Goal: Task Accomplishment & Management: Manage account settings

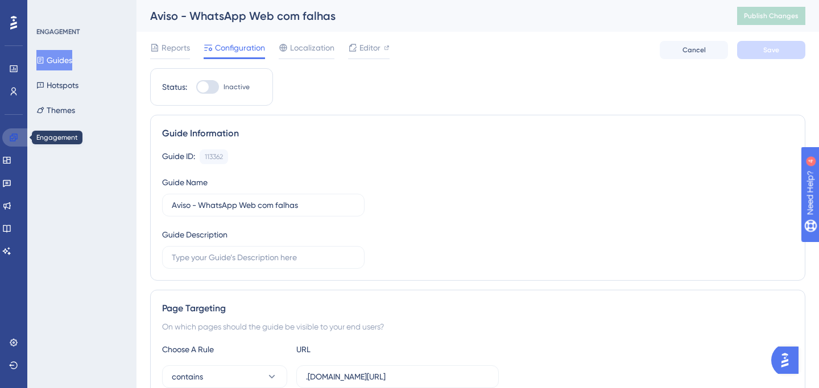
click at [15, 141] on icon at bounding box center [13, 137] width 9 height 9
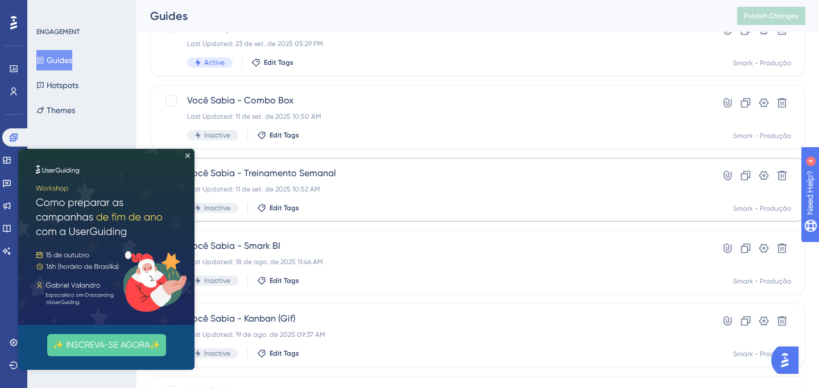
scroll to position [96, 0]
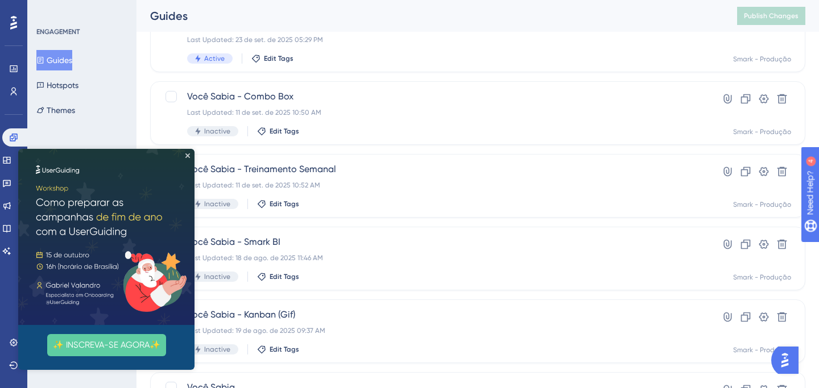
click at [191, 159] on img at bounding box center [106, 237] width 176 height 176
click at [188, 157] on icon "Close Preview" at bounding box center [187, 156] width 5 height 5
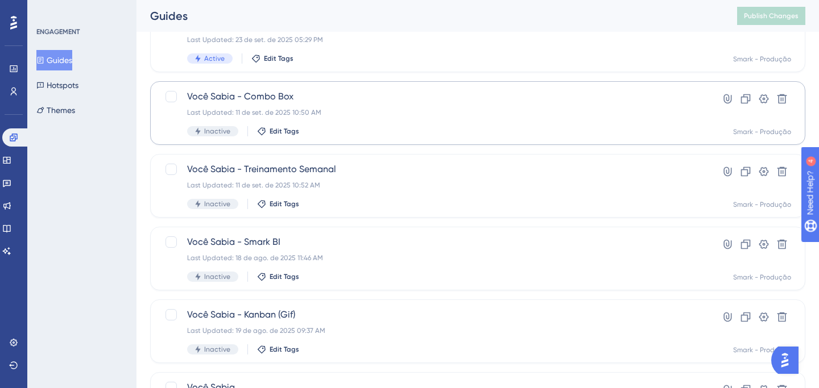
scroll to position [0, 0]
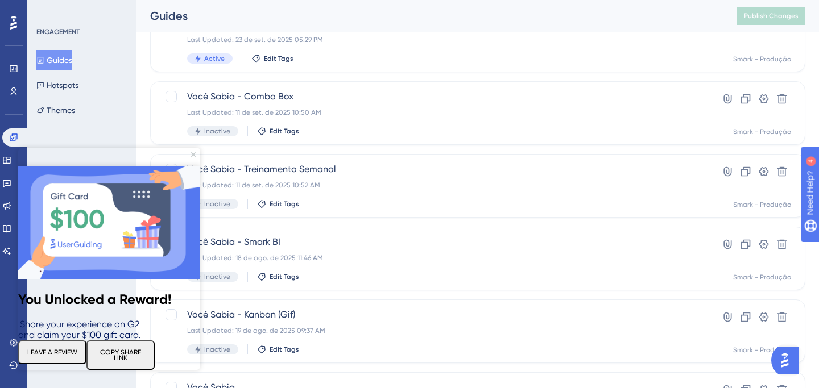
click at [196, 166] on img at bounding box center [109, 223] width 182 height 114
click at [194, 155] on icon "Close Preview" at bounding box center [193, 154] width 5 height 5
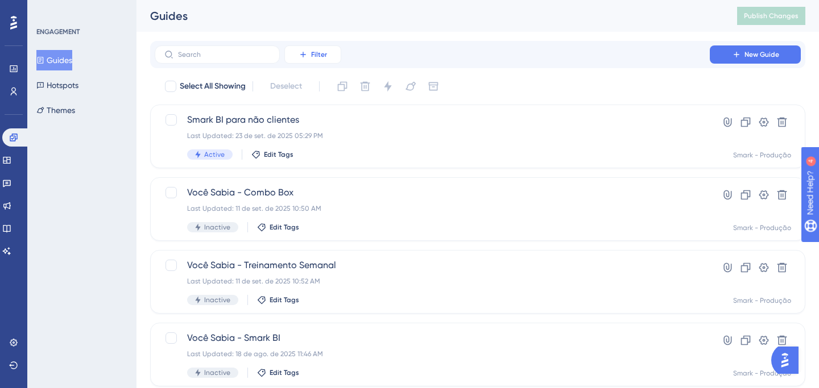
click at [304, 60] on button "Filter" at bounding box center [312, 55] width 57 height 18
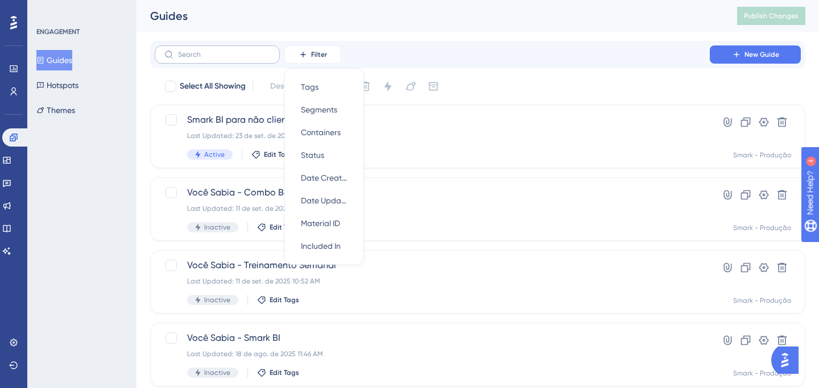
click at [247, 59] on label at bounding box center [217, 55] width 125 height 18
click at [247, 59] on input "text" at bounding box center [224, 55] width 92 height 8
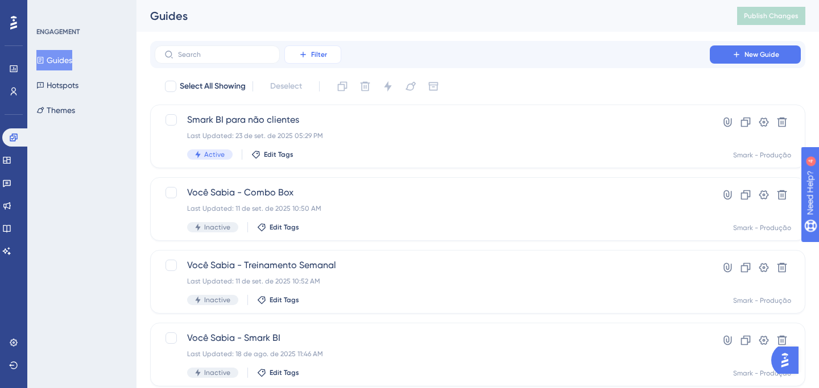
click at [324, 56] on span "Filter" at bounding box center [319, 54] width 16 height 9
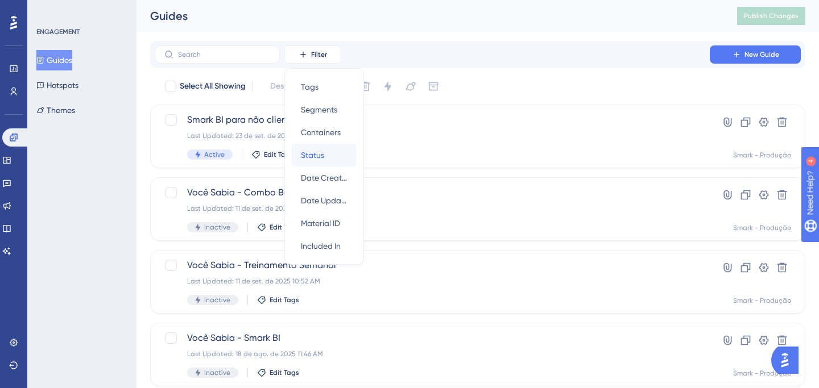
click at [319, 155] on span "Status" at bounding box center [312, 155] width 23 height 14
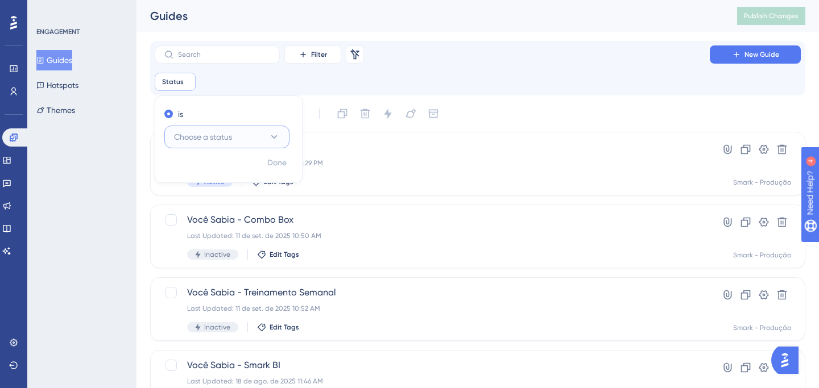
click at [218, 137] on span "Choose a status" at bounding box center [203, 137] width 58 height 14
click at [202, 172] on span "Active" at bounding box center [192, 172] width 23 height 14
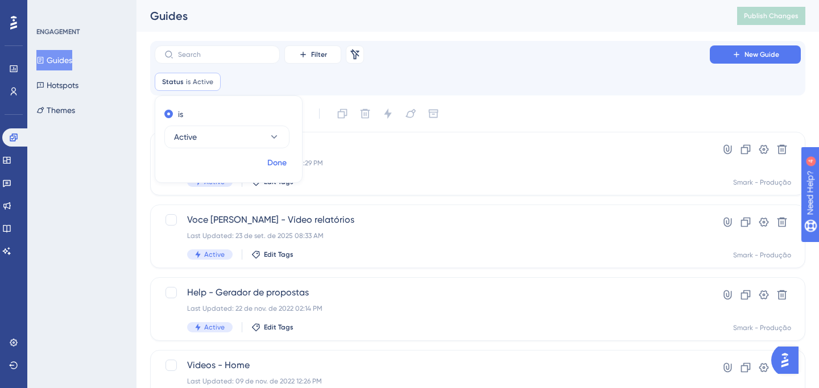
click at [278, 169] on span "Done" at bounding box center [276, 163] width 19 height 14
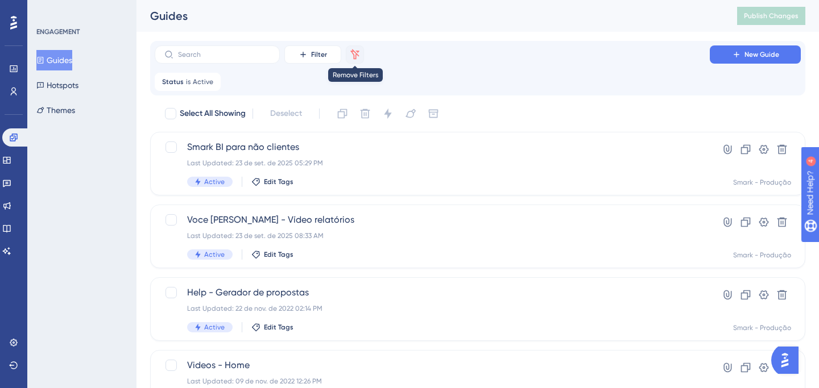
click at [357, 54] on icon at bounding box center [355, 54] width 9 height 10
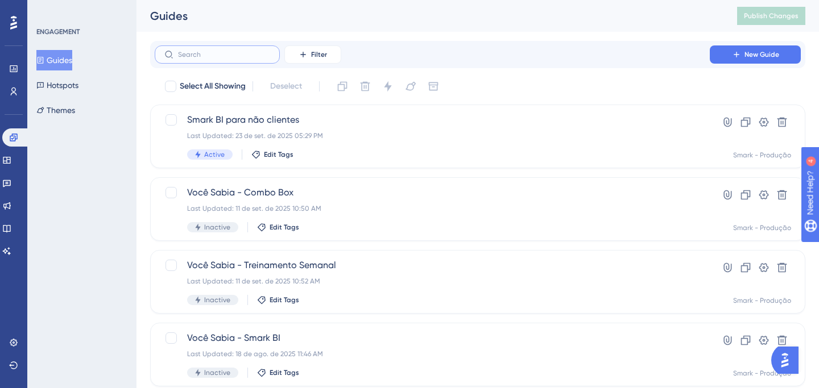
click at [184, 56] on input "text" at bounding box center [224, 55] width 92 height 8
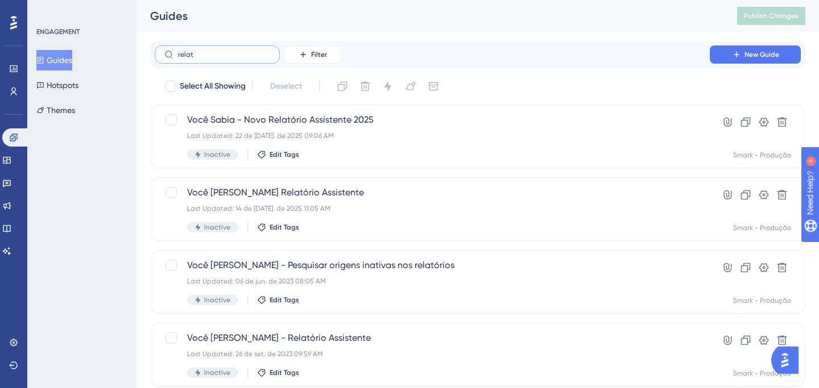
type input "relato"
checkbox input "true"
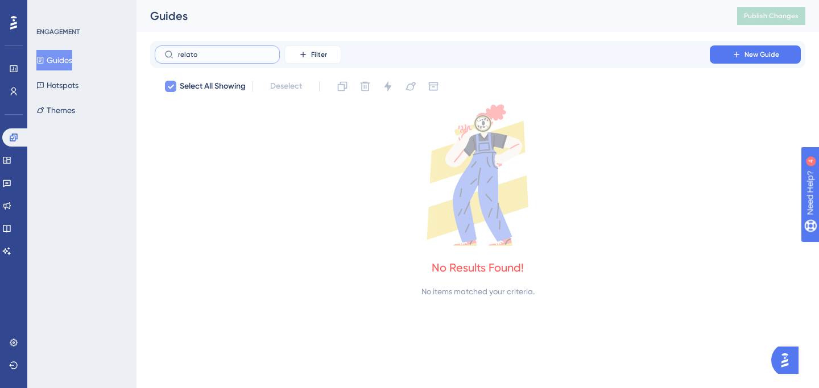
type input "relat"
checkbox input "false"
type input "[MEDICAL_DATA]"
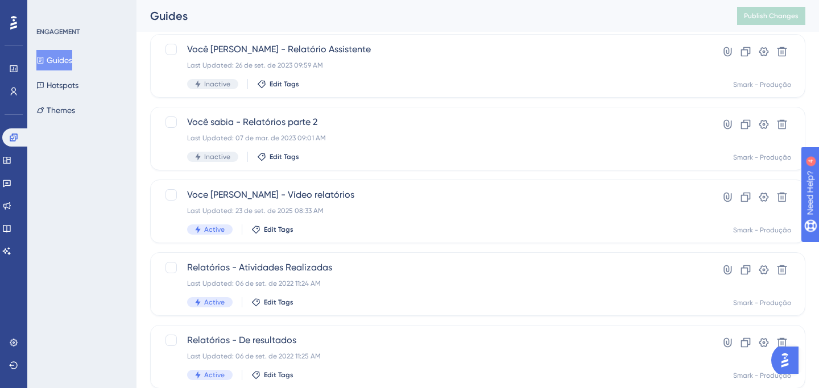
scroll to position [291, 0]
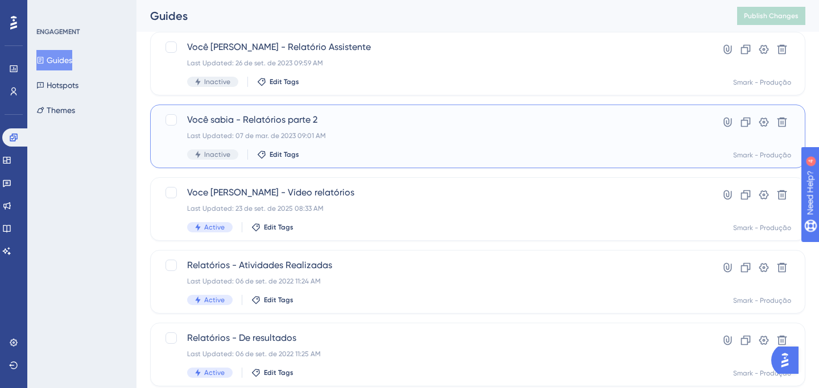
click at [346, 142] on div "Você [PERSON_NAME] - Relatórios parte 2 Last Updated: 07 de mar. de 2023 09:01 …" at bounding box center [432, 136] width 490 height 47
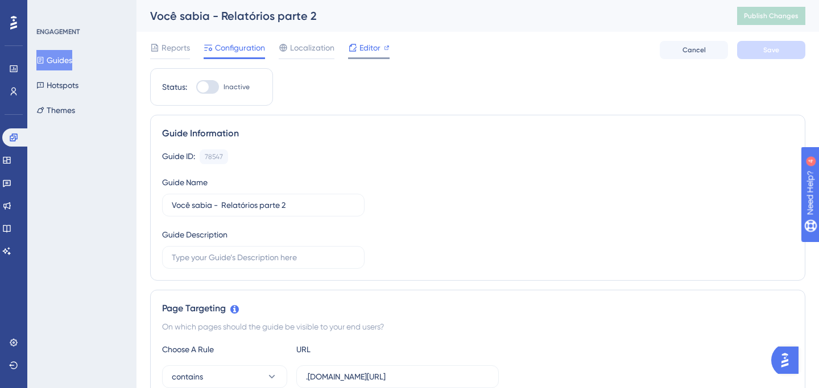
click at [371, 48] on span "Editor" at bounding box center [369, 48] width 21 height 14
click at [371, 52] on span "Editor" at bounding box center [369, 48] width 21 height 14
click at [206, 88] on div at bounding box center [202, 86] width 11 height 11
click at [196, 88] on input "Inactive" at bounding box center [196, 87] width 1 height 1
checkbox input "true"
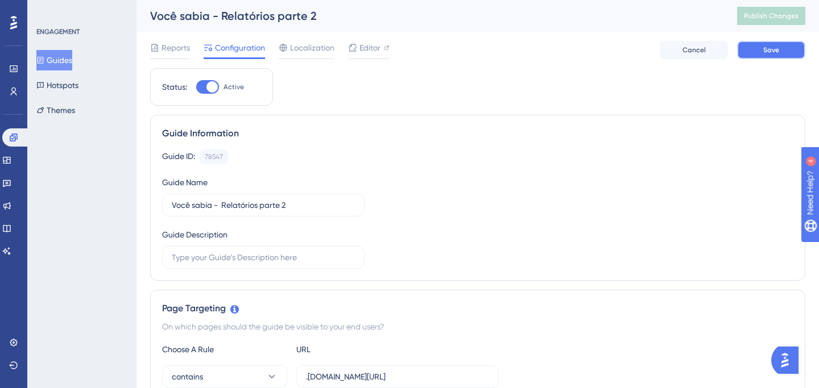
click at [772, 46] on span "Save" at bounding box center [771, 50] width 16 height 9
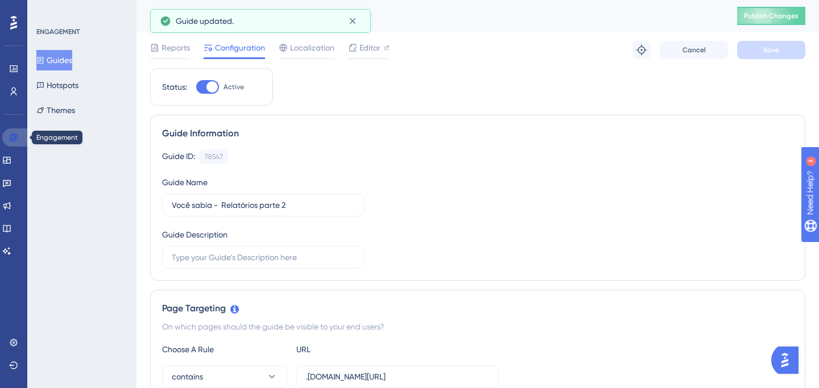
click at [15, 141] on icon at bounding box center [13, 137] width 7 height 7
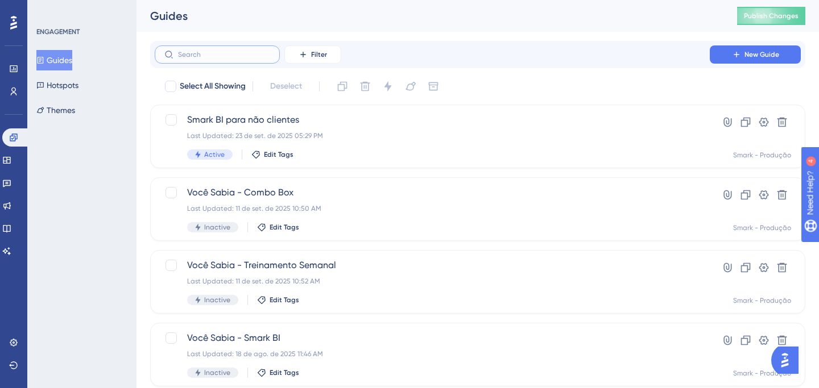
click at [204, 55] on input "text" at bounding box center [224, 55] width 92 height 8
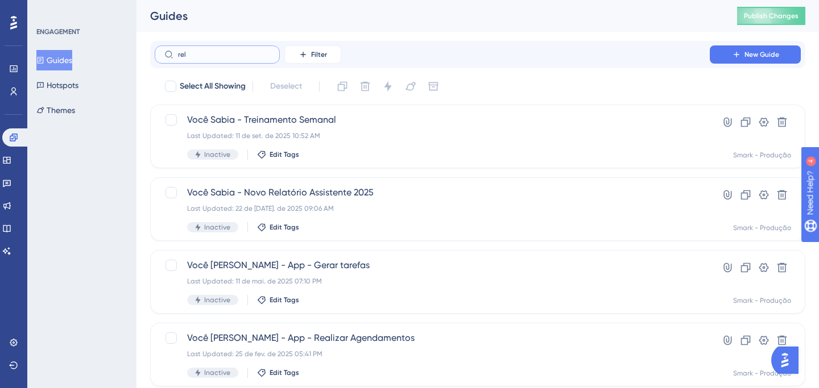
type input "[MEDICAL_DATA]"
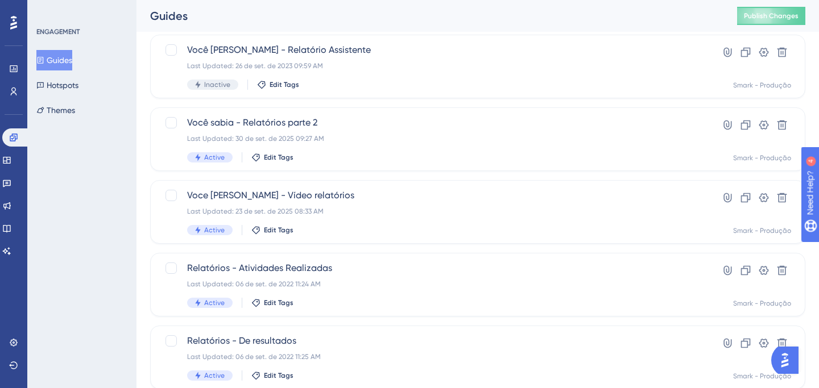
scroll to position [292, 0]
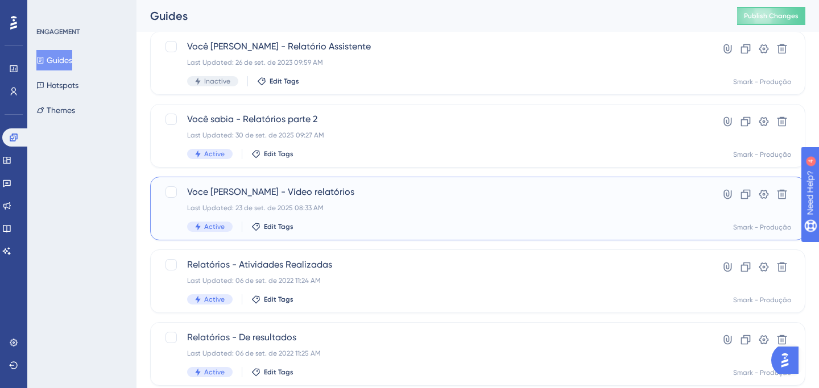
click at [201, 196] on span "Voce [PERSON_NAME] - Vídeo relatórios" at bounding box center [432, 192] width 490 height 14
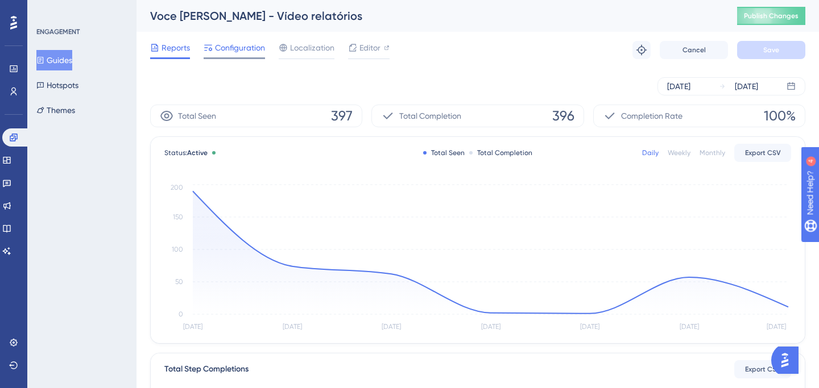
click at [246, 48] on span "Configuration" at bounding box center [240, 48] width 50 height 14
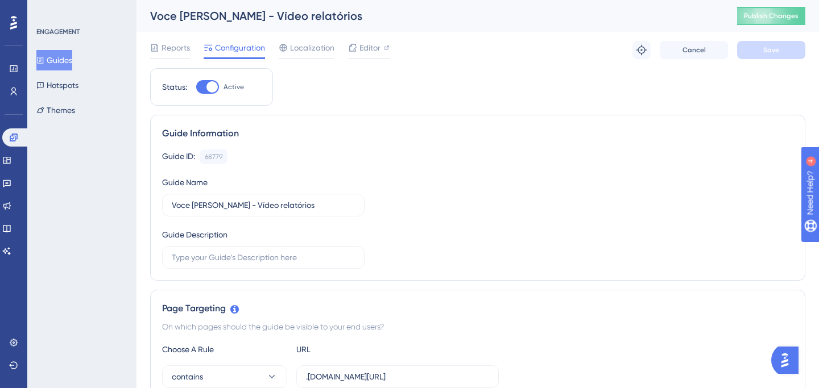
click at [211, 85] on div at bounding box center [211, 86] width 11 height 11
click at [196, 87] on input "Active" at bounding box center [196, 87] width 1 height 1
checkbox input "false"
click at [763, 53] on span "Save" at bounding box center [771, 50] width 16 height 9
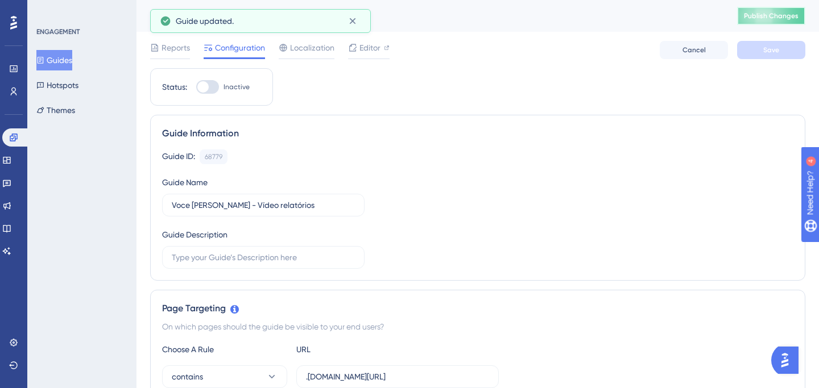
click at [771, 20] on span "Publish Changes" at bounding box center [771, 15] width 55 height 9
